Goal: Information Seeking & Learning: Learn about a topic

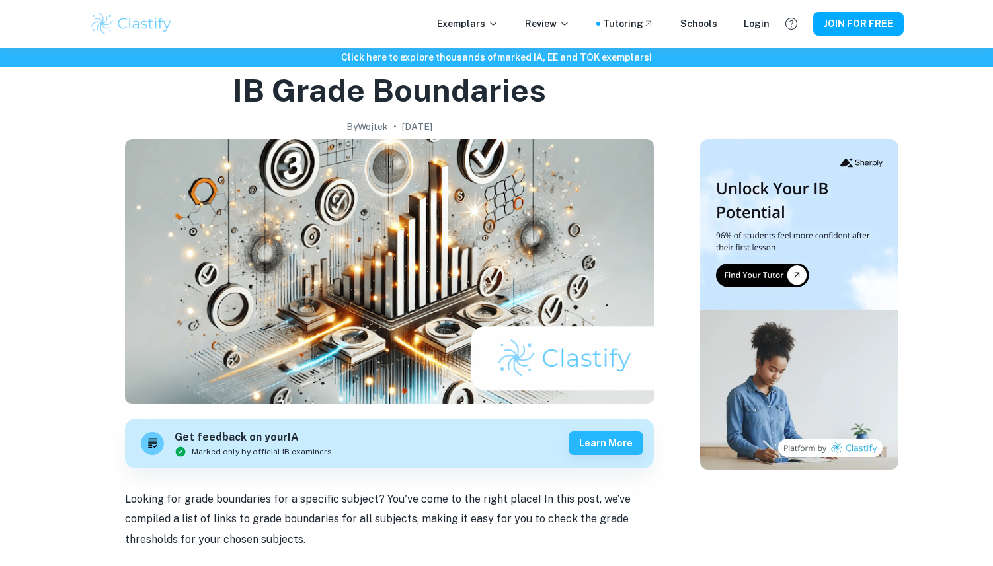
scroll to position [451, 0]
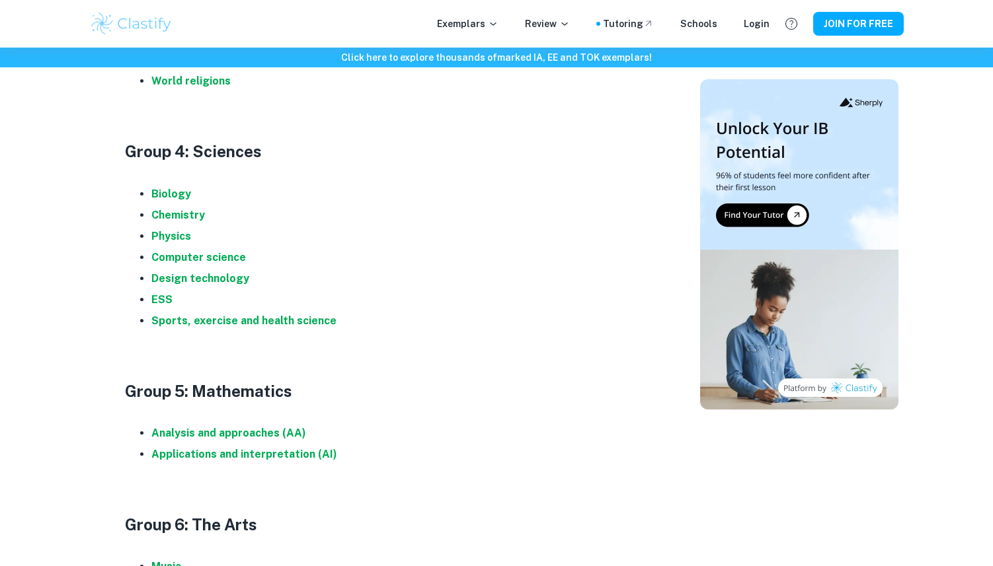
scroll to position [1301, 0]
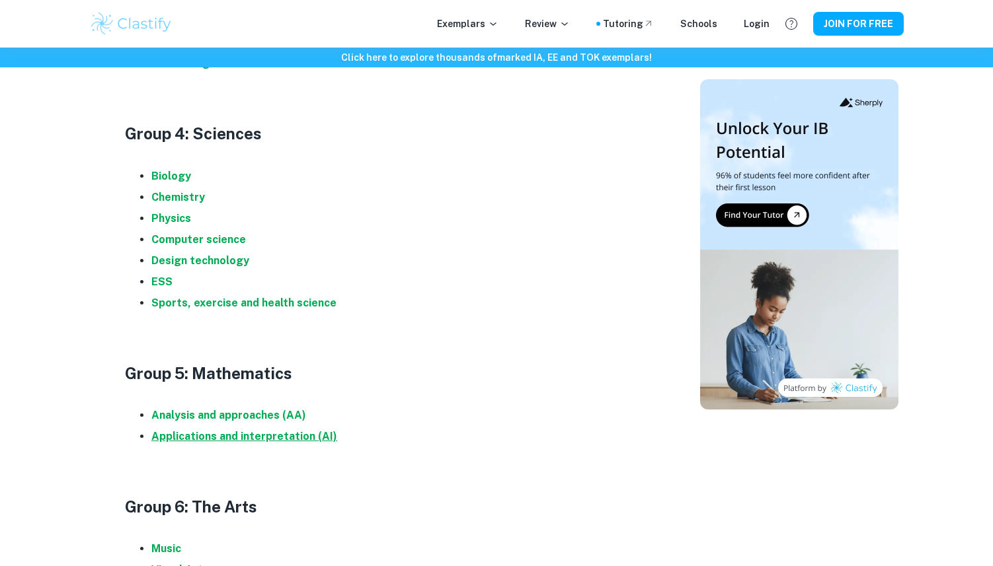
click at [215, 438] on strong "Applications and interpretation (AI)" at bounding box center [244, 436] width 186 height 13
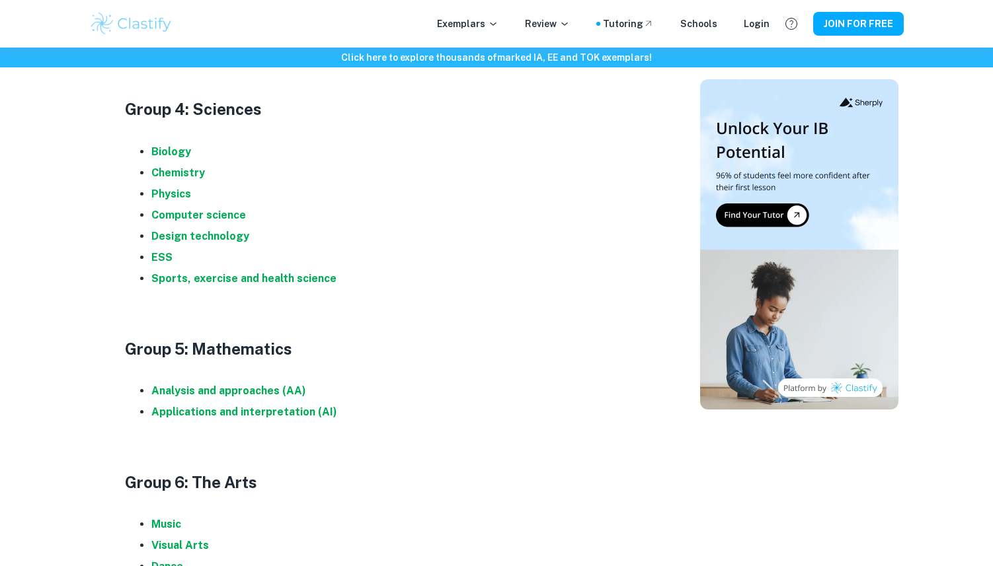
scroll to position [1345, 0]
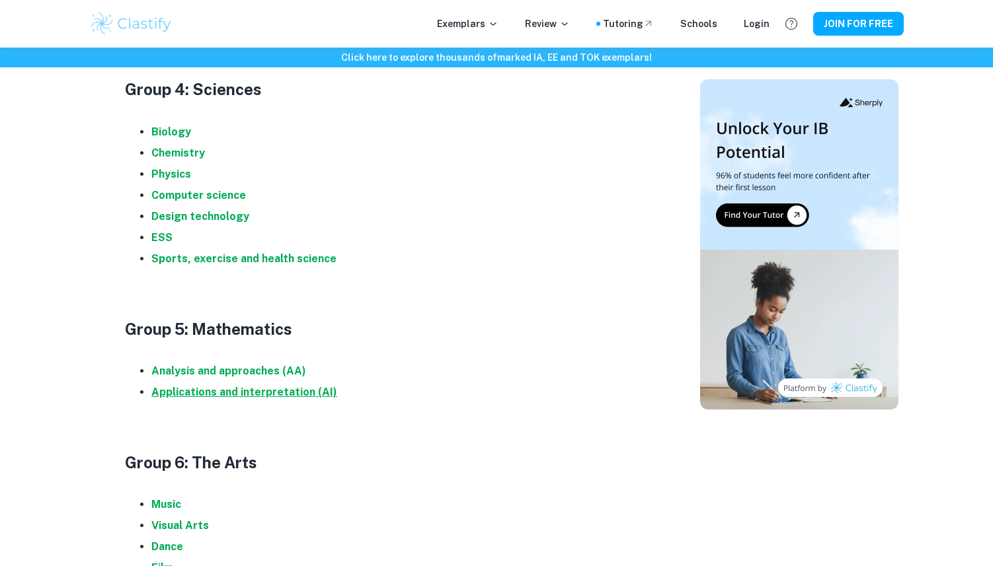
click at [213, 389] on strong "Applications and interpretation (AI)" at bounding box center [244, 392] width 186 height 13
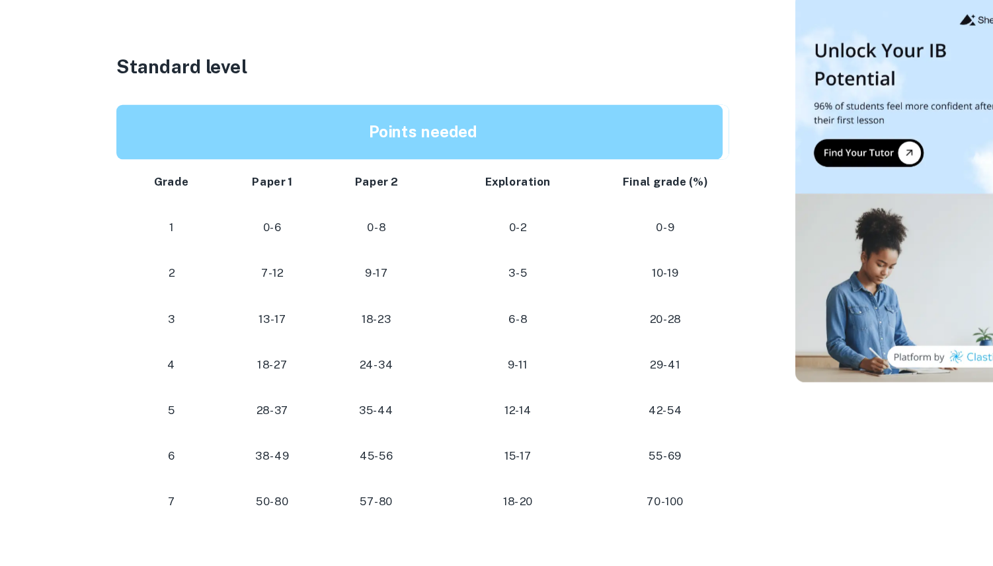
scroll to position [702, 0]
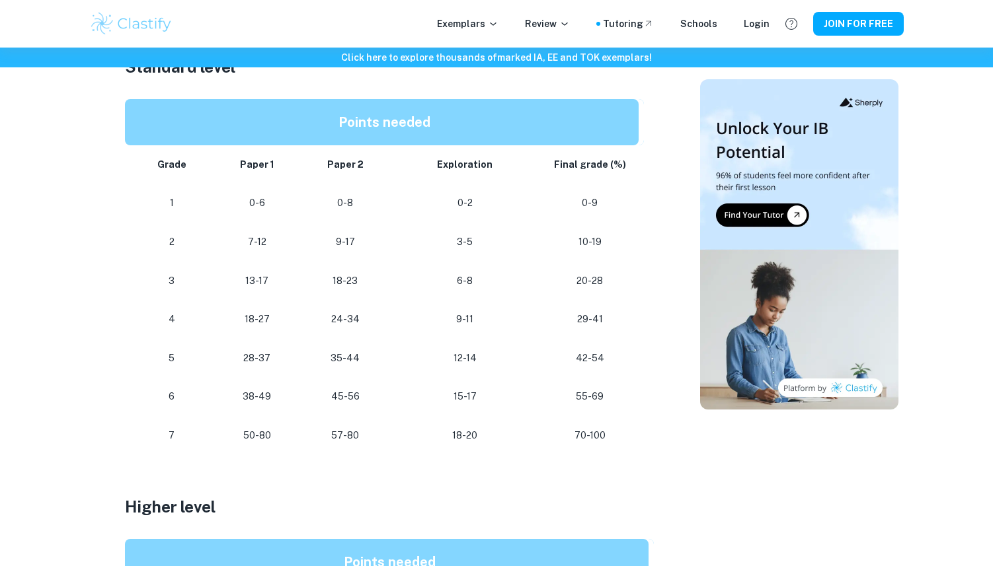
scroll to position [601, 0]
